Goal: Use online tool/utility: Utilize a website feature to perform a specific function

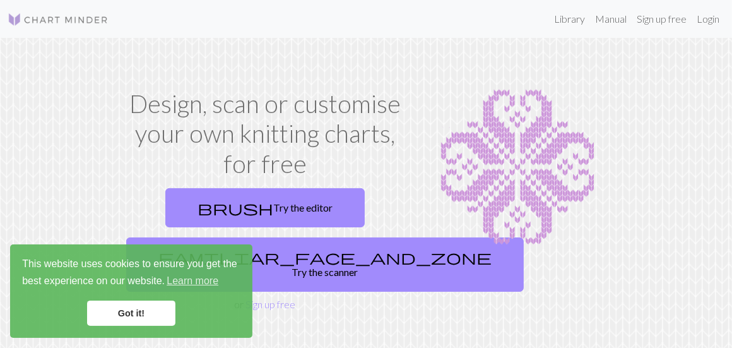
click at [119, 304] on link "Got it!" at bounding box center [131, 312] width 88 height 25
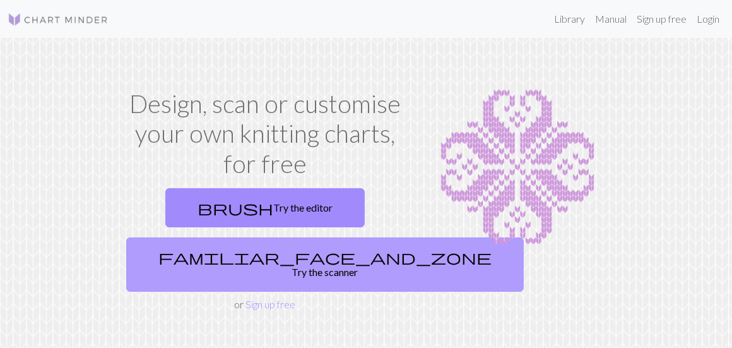
click at [249, 249] on link "familiar_face_and_zone Try the scanner" at bounding box center [325, 264] width 398 height 54
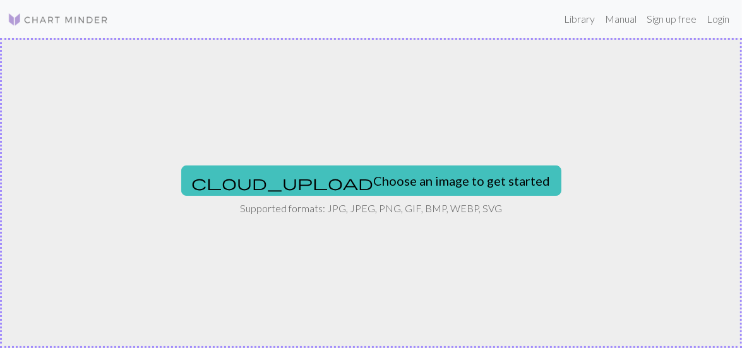
click at [331, 121] on div "cloud_upload Choose an image to get started Supported formats: JPG, JPEG, PNG, …" at bounding box center [371, 193] width 742 height 310
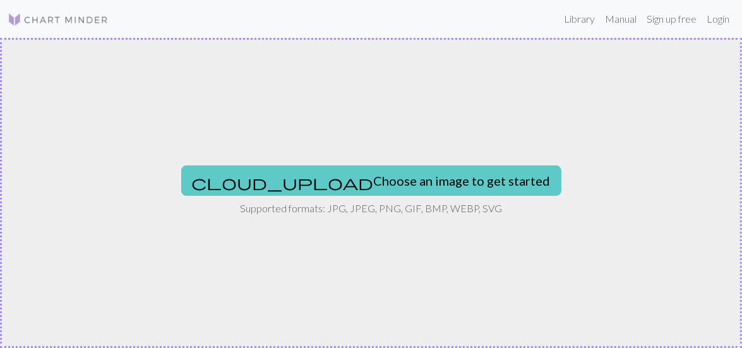
click at [395, 170] on button "cloud_upload Choose an image to get started" at bounding box center [371, 180] width 380 height 30
type input "C:\fakepath\tumblr_be6d81b833acf47f6e42ff5493afae49_31b09fba_2048.png"
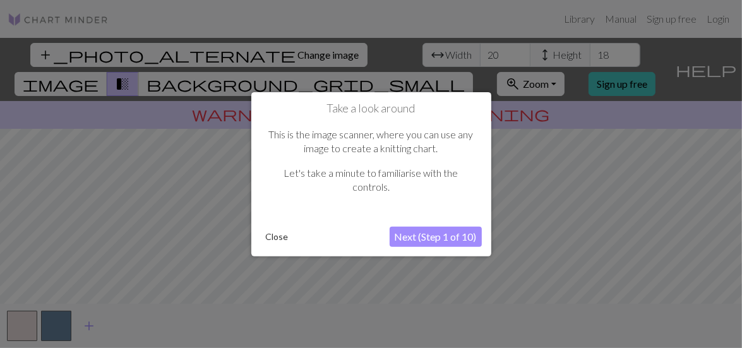
click at [418, 242] on button "Next (Step 1 of 10)" at bounding box center [435, 237] width 92 height 20
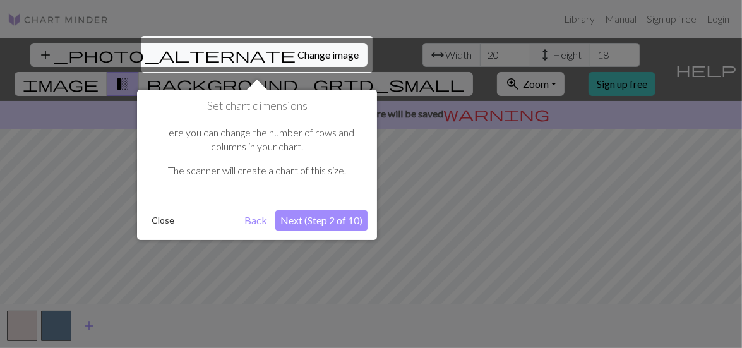
click at [158, 218] on button "Close" at bounding box center [162, 220] width 33 height 19
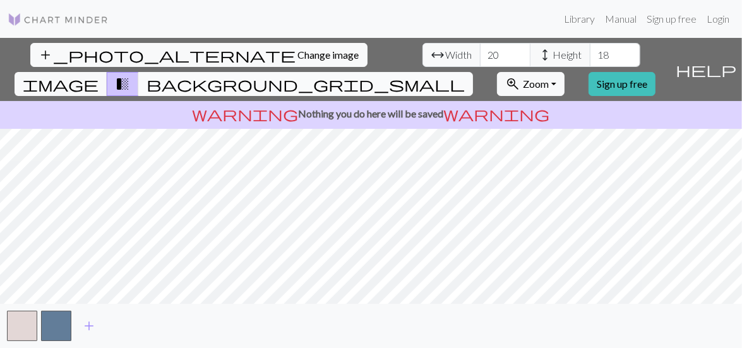
click at [465, 75] on span "background_grid_small" at bounding box center [305, 84] width 318 height 18
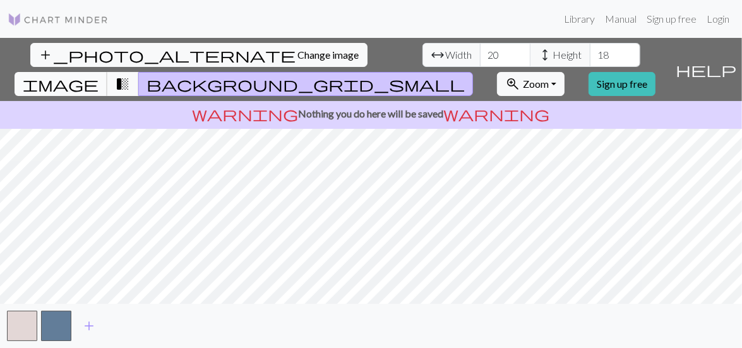
click at [107, 72] on button "image" at bounding box center [61, 84] width 93 height 24
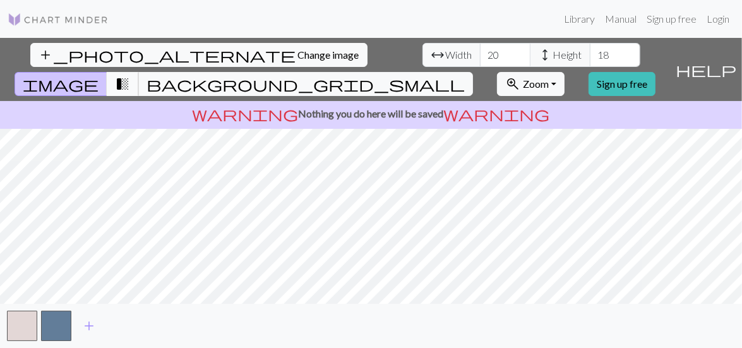
click at [139, 72] on button "transition_fade" at bounding box center [123, 84] width 32 height 24
click at [468, 72] on button "background_grid_small" at bounding box center [305, 84] width 335 height 24
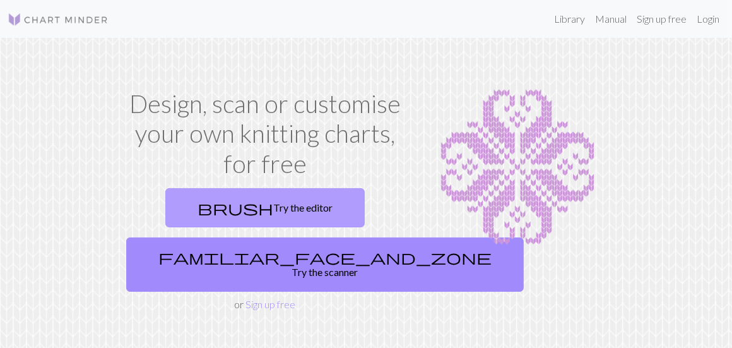
click at [234, 209] on span "brush" at bounding box center [236, 208] width 76 height 18
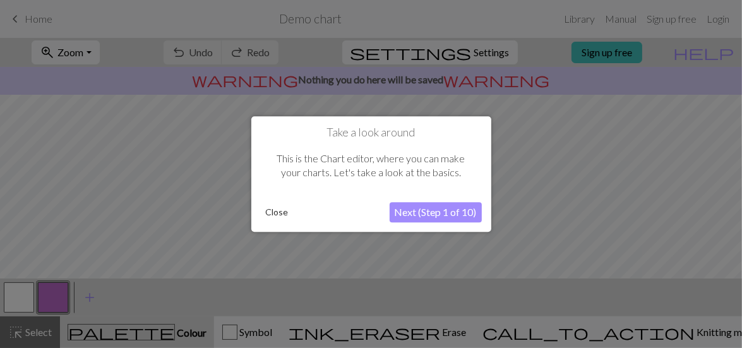
click at [435, 211] on button "Next (Step 1 of 10)" at bounding box center [435, 212] width 92 height 20
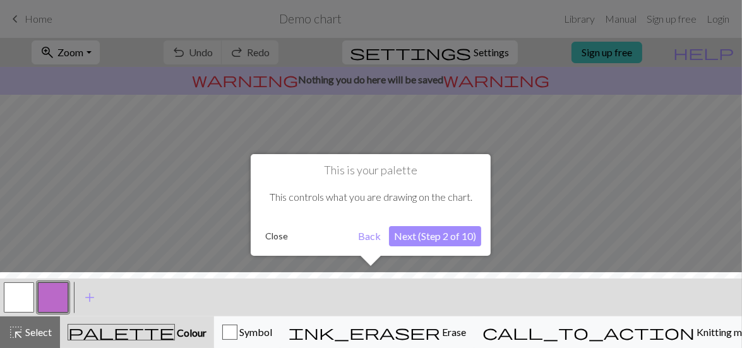
click at [416, 232] on button "Next (Step 2 of 10)" at bounding box center [435, 236] width 92 height 20
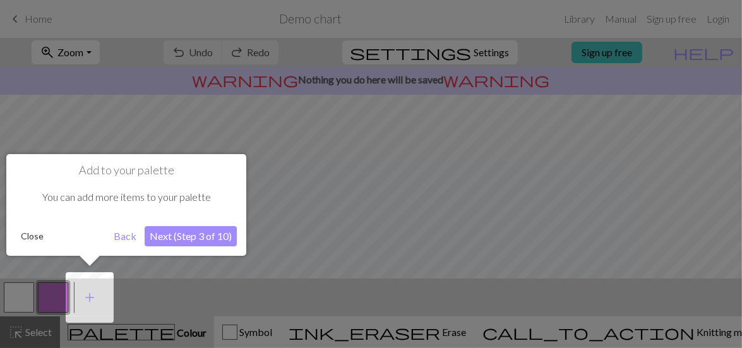
click at [203, 240] on button "Next (Step 3 of 10)" at bounding box center [191, 236] width 92 height 20
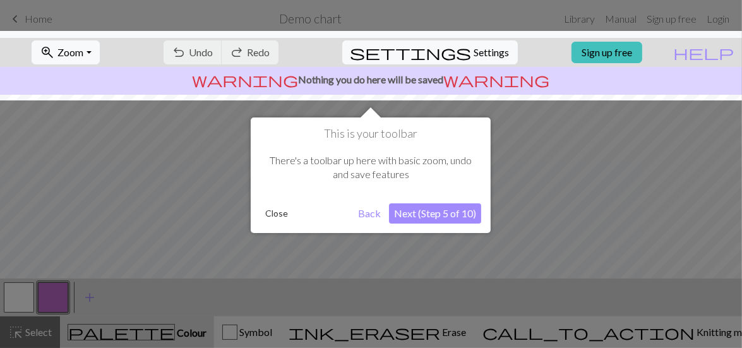
click at [437, 210] on button "Next (Step 5 of 10)" at bounding box center [435, 213] width 92 height 20
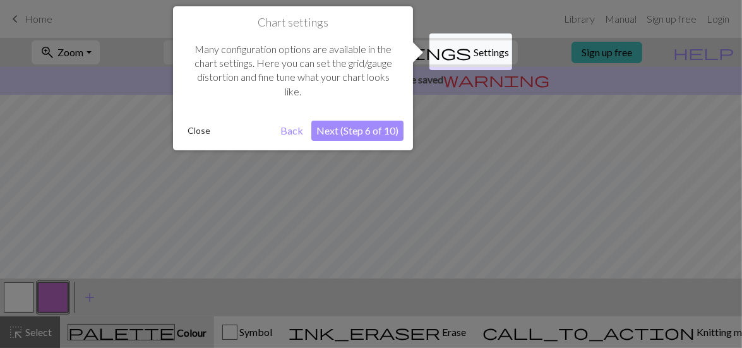
click at [208, 132] on button "Close" at bounding box center [198, 130] width 33 height 19
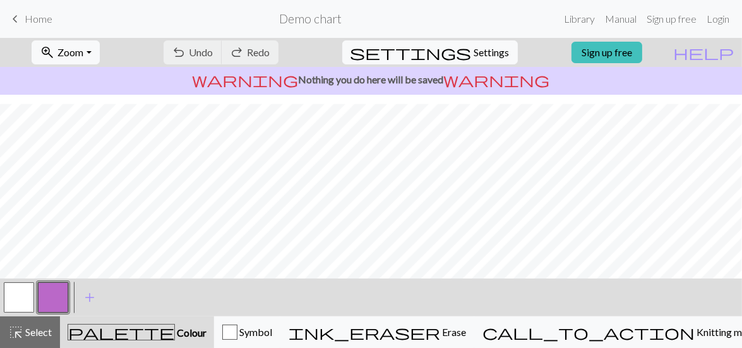
scroll to position [286, 0]
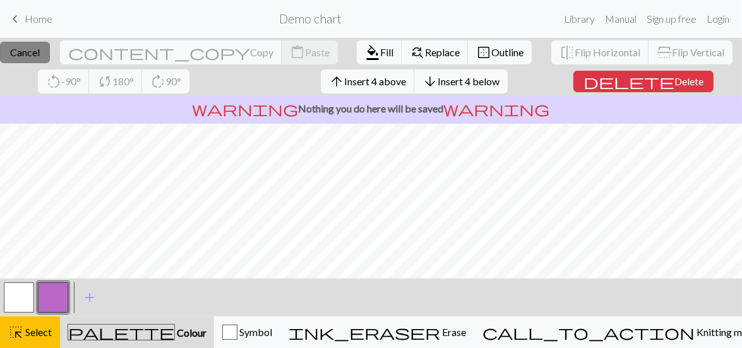
click at [44, 42] on button "close Cancel" at bounding box center [25, 52] width 50 height 21
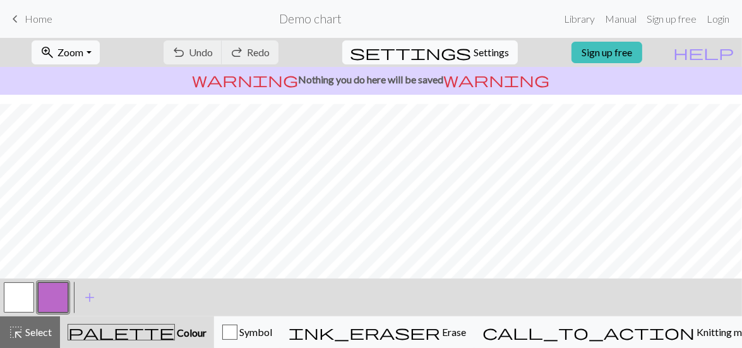
click at [453, 45] on span "settings" at bounding box center [410, 53] width 121 height 18
select select "aran"
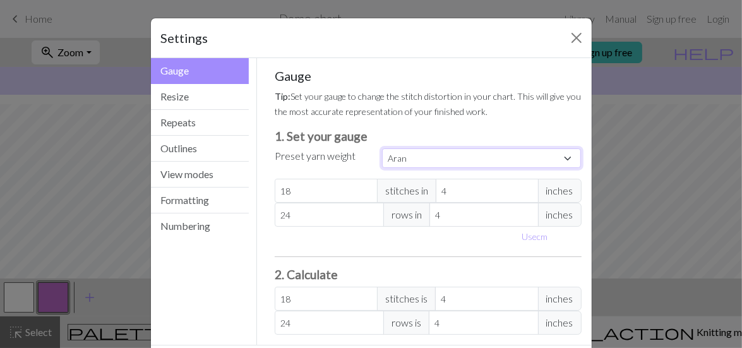
click at [526, 152] on select "Custom Square Lace Light Fingering Fingering Sport Double knit Worsted Aran Bul…" at bounding box center [481, 158] width 199 height 20
click at [537, 153] on select "Custom Square Lace Light Fingering Fingering Sport Double knit Worsted Aran Bul…" at bounding box center [481, 158] width 199 height 20
drag, startPoint x: 490, startPoint y: 270, endPoint x: 481, endPoint y: 272, distance: 9.0
click at [481, 272] on h3 "2. Calculate" at bounding box center [428, 274] width 307 height 15
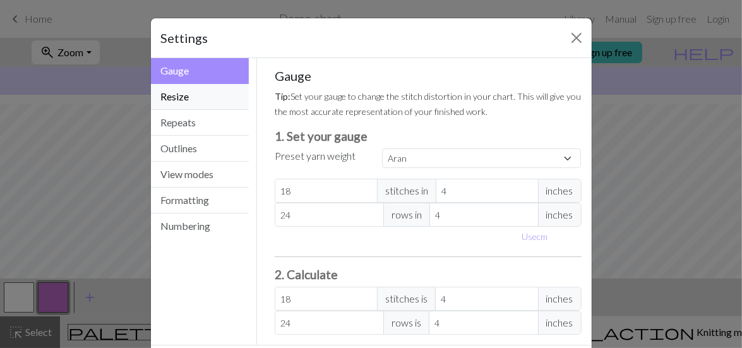
click at [205, 92] on button "Resize" at bounding box center [200, 97] width 98 height 26
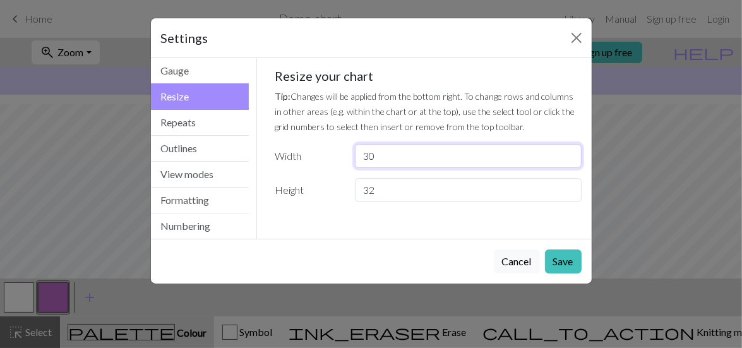
drag, startPoint x: 394, startPoint y: 160, endPoint x: 369, endPoint y: 165, distance: 25.7
click at [369, 165] on input "30" at bounding box center [468, 156] width 226 height 24
type input "38"
click at [557, 261] on button "Save" at bounding box center [563, 261] width 37 height 24
